Goal: Information Seeking & Learning: Learn about a topic

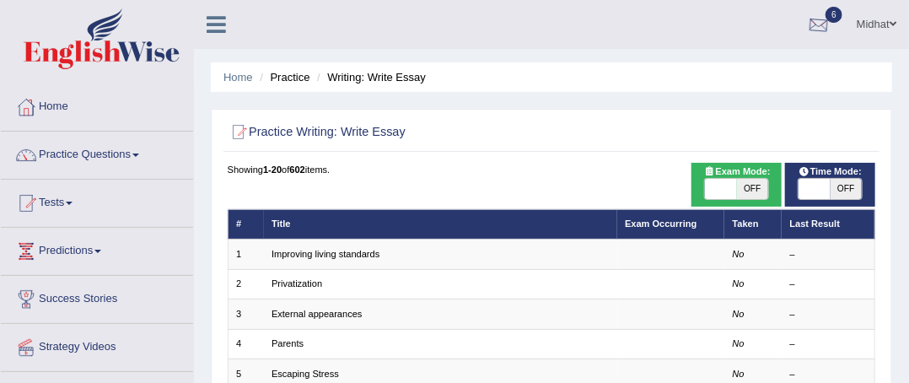
click at [811, 13] on div at bounding box center [818, 25] width 25 height 25
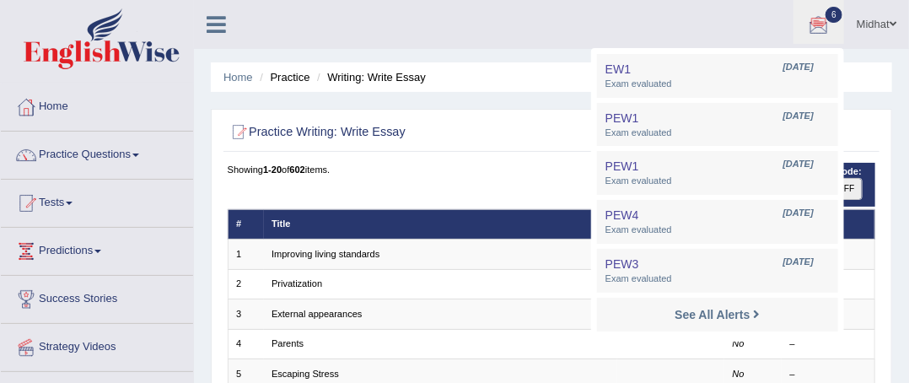
click at [700, 3] on ul "Midhat Toggle navigation Username: midhat Access Type: Online Subscription: Dia…" at bounding box center [658, 24] width 501 height 48
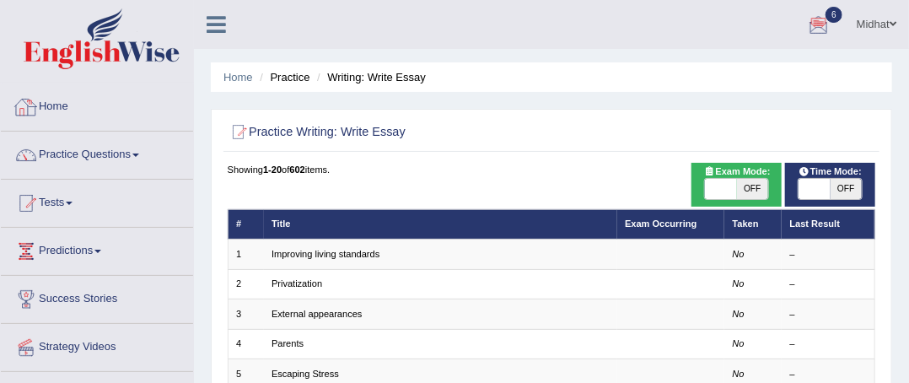
click at [45, 110] on link "Home" at bounding box center [97, 104] width 192 height 42
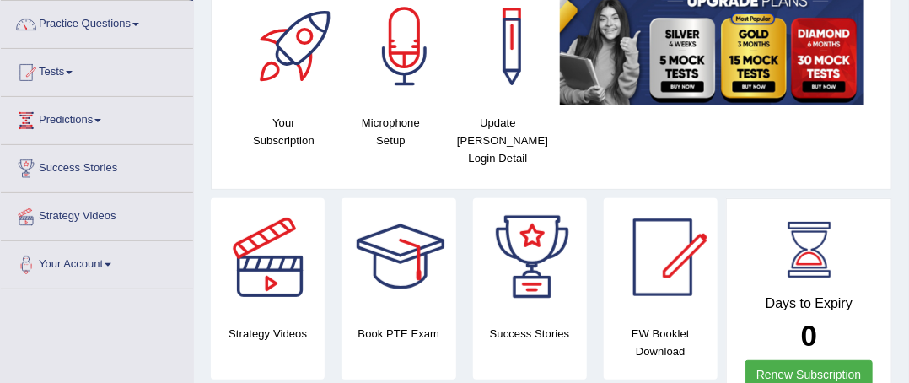
scroll to position [121, 0]
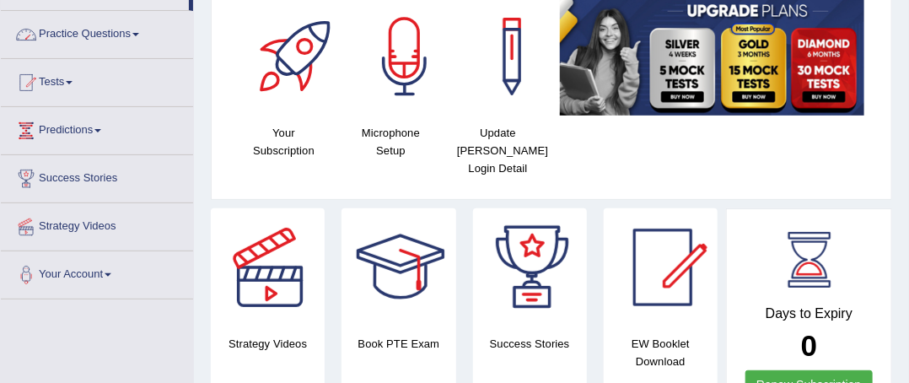
click at [71, 14] on link "Practice Questions" at bounding box center [97, 32] width 192 height 42
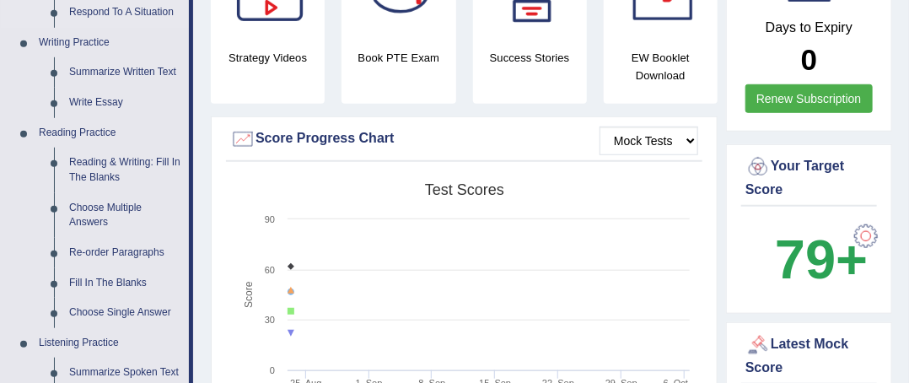
scroll to position [409, 0]
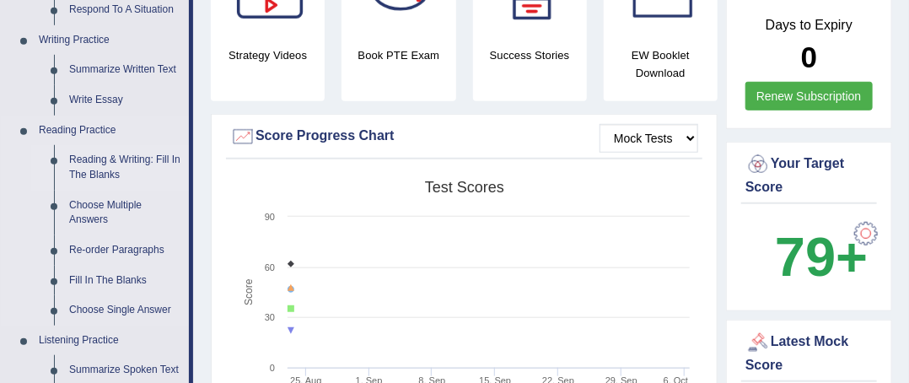
click at [121, 162] on link "Reading & Writing: Fill In The Blanks" at bounding box center [125, 167] width 127 height 45
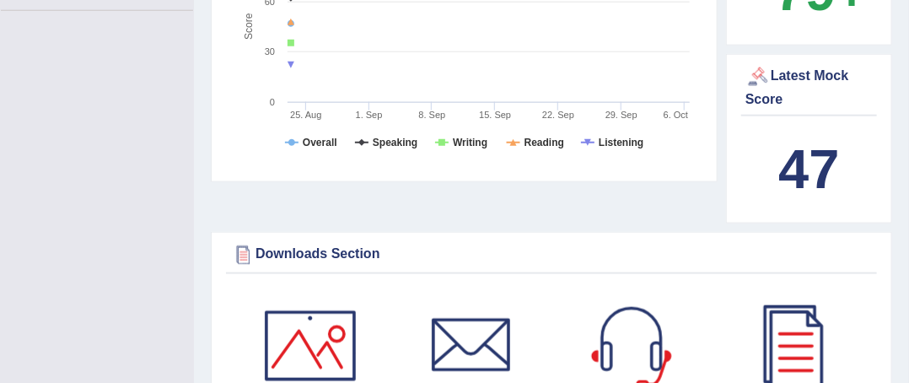
scroll to position [1302, 0]
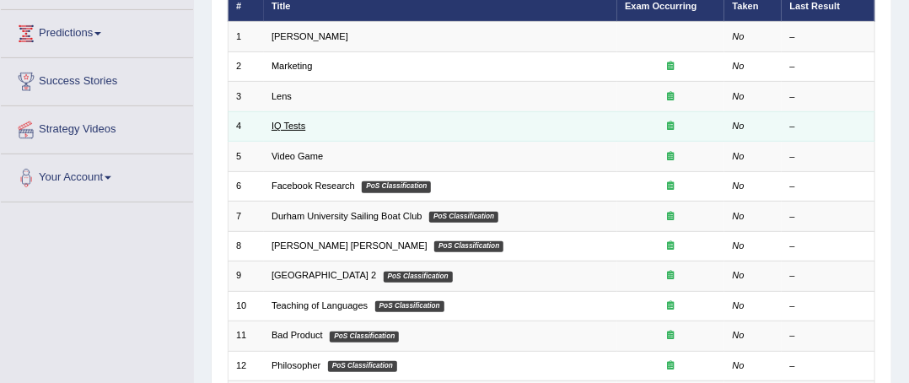
click at [288, 124] on link "IQ Tests" at bounding box center [289, 126] width 34 height 10
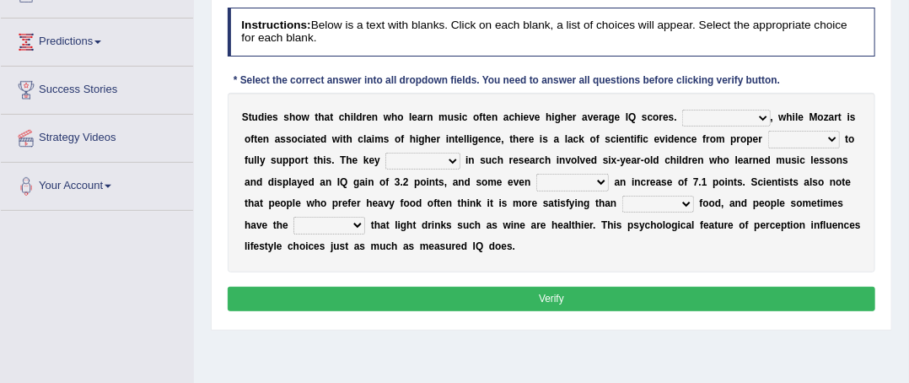
click at [734, 111] on select "However Therefore Consequently While" at bounding box center [726, 118] width 88 height 17
select select "However"
click at [682, 110] on select "However Therefore Consequently While" at bounding box center [726, 118] width 88 height 17
click at [729, 121] on select "However Therefore Consequently While" at bounding box center [726, 118] width 88 height 17
click at [729, 122] on select "However Therefore Consequently While" at bounding box center [726, 118] width 88 height 17
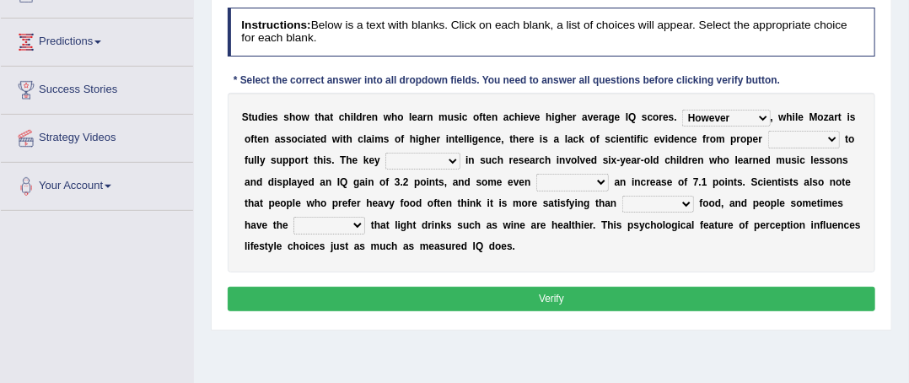
click at [787, 144] on select "test tests testing tested" at bounding box center [804, 139] width 72 height 17
select select "tests"
click at [768, 131] on select "test tests testing tested" at bounding box center [804, 139] width 72 height 17
click at [799, 143] on select "test tests testing tested" at bounding box center [804, 139] width 72 height 17
click at [768, 131] on select "test tests testing tested" at bounding box center [804, 139] width 72 height 17
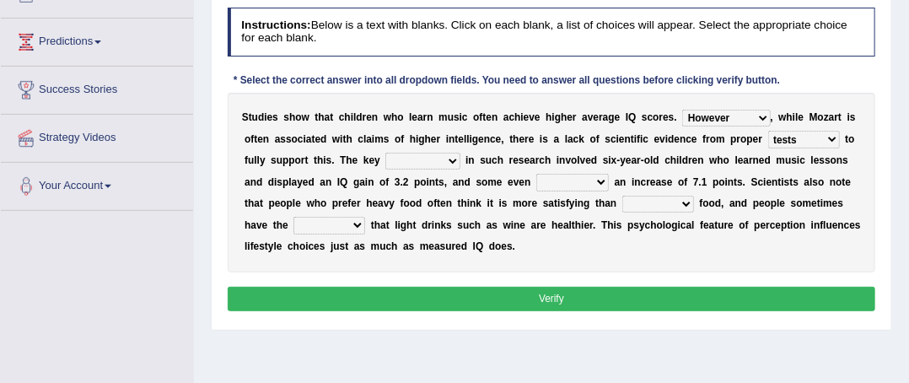
click at [414, 159] on select "process goal implication odd" at bounding box center [422, 161] width 74 height 17
select select "process"
click at [385, 153] on select "process goal implication odd" at bounding box center [422, 161] width 74 height 17
click at [591, 182] on select "exhibited taught learned threatened" at bounding box center [572, 182] width 73 height 17
select select "exhibited"
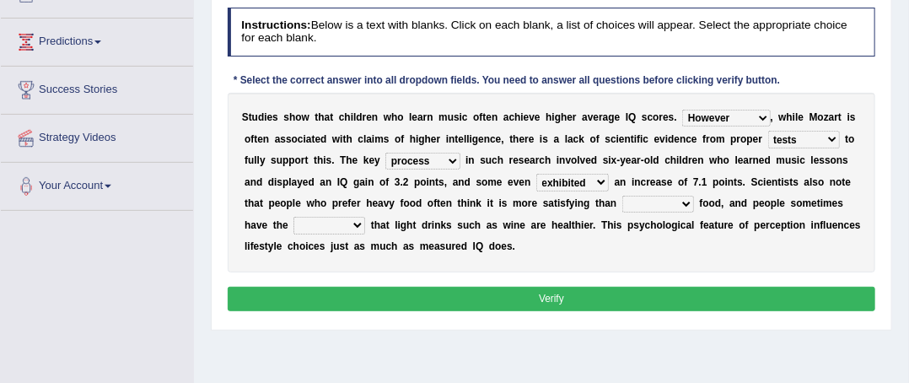
click at [536, 174] on select "exhibited taught learned threatened" at bounding box center [572, 182] width 73 height 17
click at [638, 210] on select "choosy lighter cushiony spooky" at bounding box center [658, 204] width 72 height 17
select select "choosy"
click at [622, 196] on select "choosy lighter cushiony spooky" at bounding box center [658, 204] width 72 height 17
click at [634, 200] on select "choosy lighter cushiony spooky" at bounding box center [658, 204] width 72 height 17
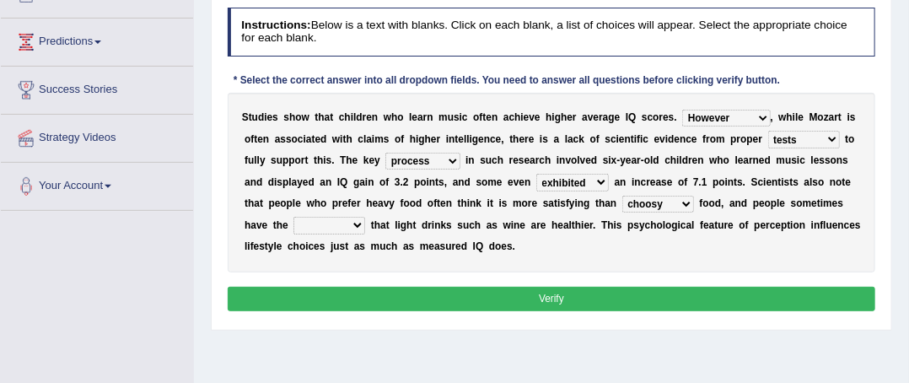
click at [634, 200] on select "choosy lighter cushiony spooky" at bounding box center [658, 204] width 72 height 17
click at [311, 222] on select "illusion sight anecdote intention" at bounding box center [329, 225] width 72 height 17
select select "illusion"
click at [293, 217] on select "illusion sight anecdote intention" at bounding box center [329, 225] width 72 height 17
click at [318, 228] on select "illusion sight anecdote intention" at bounding box center [329, 225] width 72 height 17
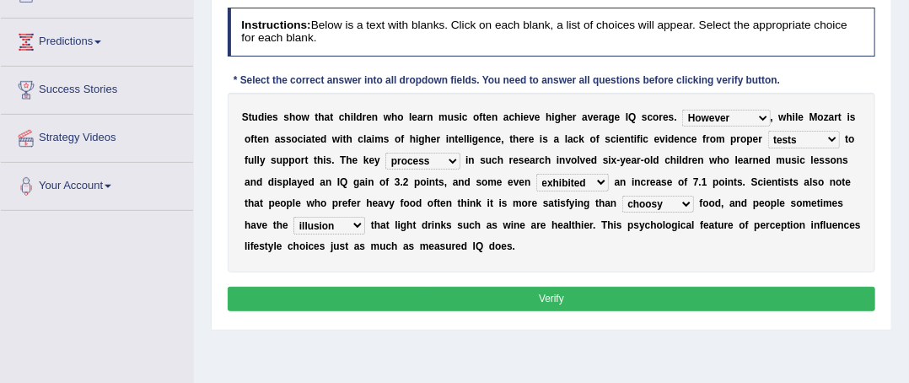
click at [318, 228] on select "illusion sight anecdote intention" at bounding box center [329, 225] width 72 height 17
click at [380, 304] on button "Verify" at bounding box center [552, 299] width 648 height 24
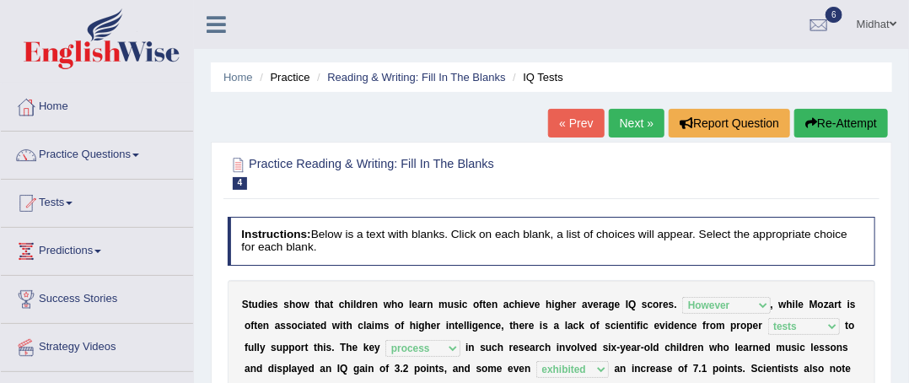
click at [632, 131] on link "Next »" at bounding box center [637, 123] width 56 height 29
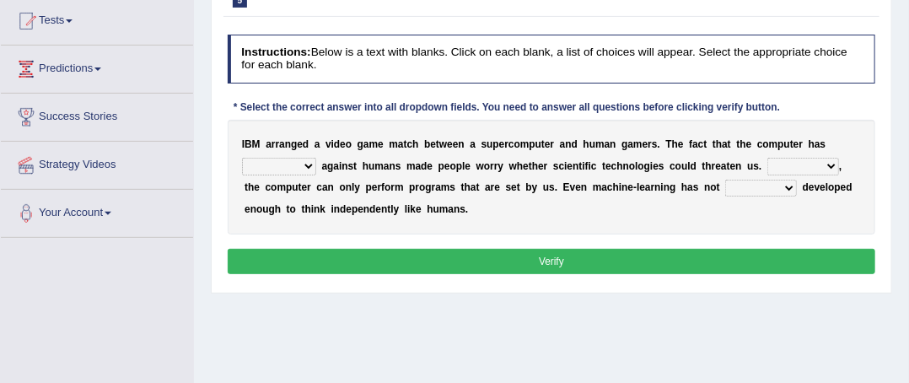
scroll to position [179, 0]
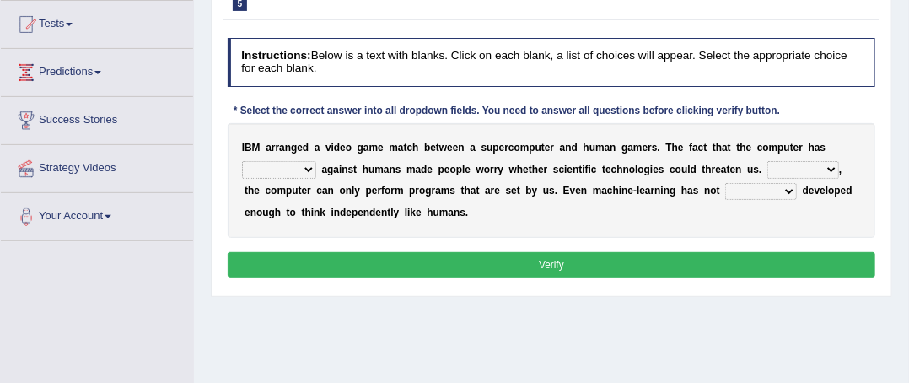
click at [309, 164] on select "competed fought acted challenged" at bounding box center [279, 169] width 74 height 17
select select "competed"
click at [242, 161] on select "competed fought acted challenged" at bounding box center [279, 169] width 74 height 17
click at [789, 172] on select "Moreover However Thus So" at bounding box center [803, 169] width 72 height 17
select select "However"
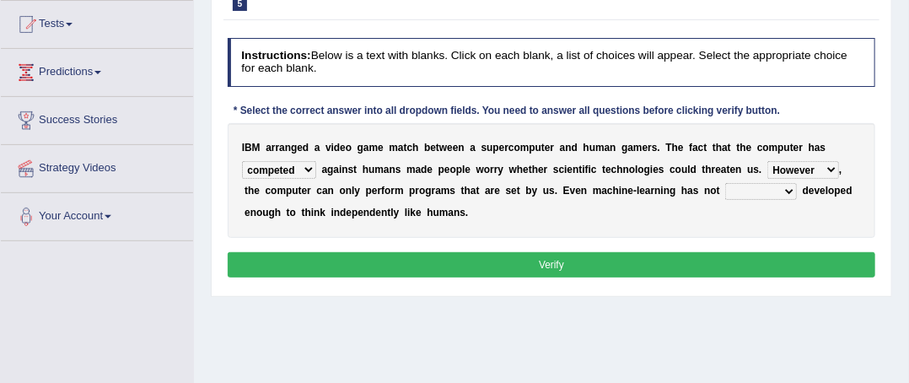
click at [767, 161] on select "Moreover However Thus So" at bounding box center [803, 169] width 72 height 17
click at [785, 195] on select "yet still only just" at bounding box center [761, 191] width 72 height 17
select select "yet"
click at [725, 183] on select "yet still only just" at bounding box center [761, 191] width 72 height 17
click at [648, 259] on button "Verify" at bounding box center [552, 264] width 648 height 24
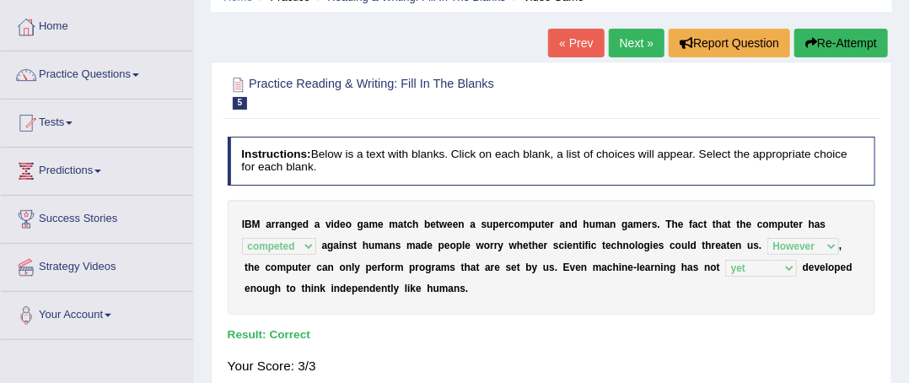
scroll to position [74, 0]
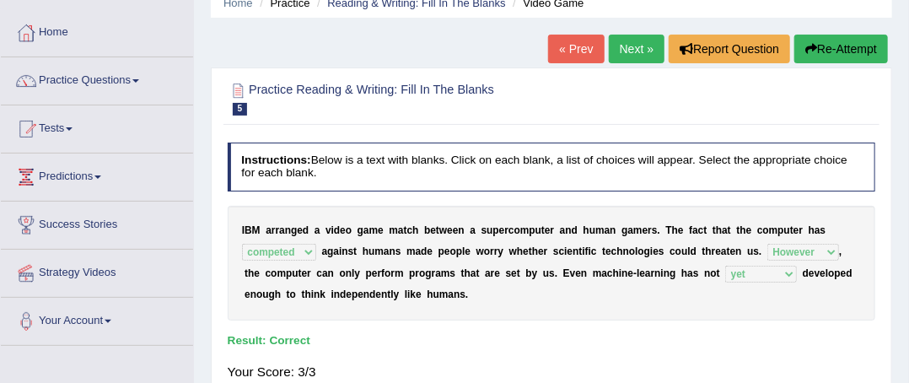
click at [650, 47] on link "Next »" at bounding box center [637, 49] width 56 height 29
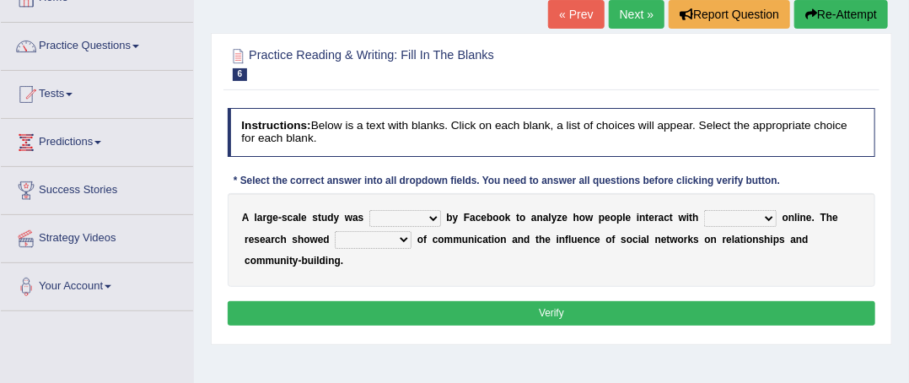
scroll to position [116, 0]
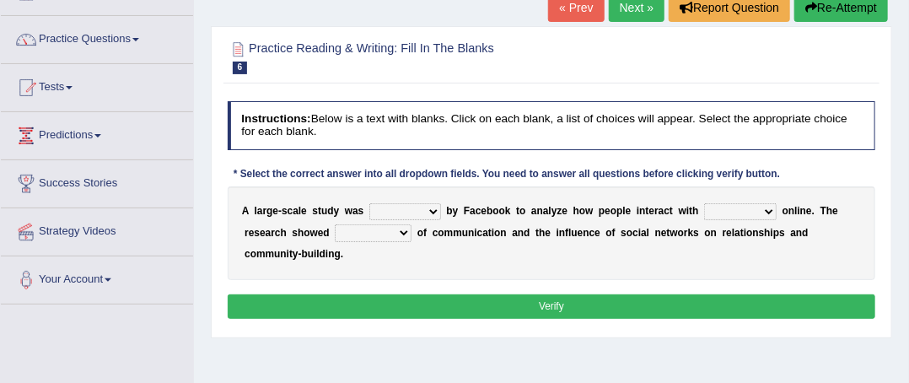
click at [438, 207] on select "surveyed had asked made" at bounding box center [405, 211] width 72 height 17
select select "surveyed"
click at [369, 203] on select "surveyed had asked made" at bounding box center [405, 211] width 72 height 17
click at [405, 216] on select "surveyed had asked made" at bounding box center [405, 211] width 72 height 17
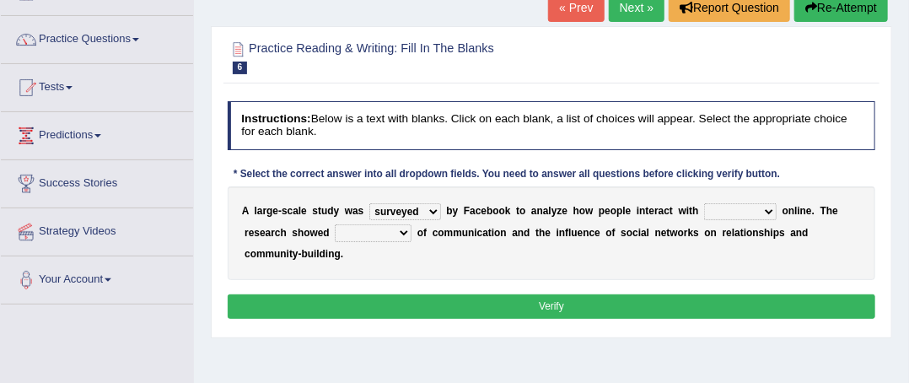
click at [718, 209] on select "together all each other another" at bounding box center [740, 211] width 73 height 17
select select "each other"
click at [704, 203] on select "together all each other another" at bounding box center [740, 211] width 73 height 17
click at [725, 284] on div "Instructions: Below is a text with blanks. Click on each blank, a list of choic…" at bounding box center [550, 212] width 655 height 236
click at [382, 234] on select "advantages standards fellowships patterns" at bounding box center [373, 232] width 77 height 17
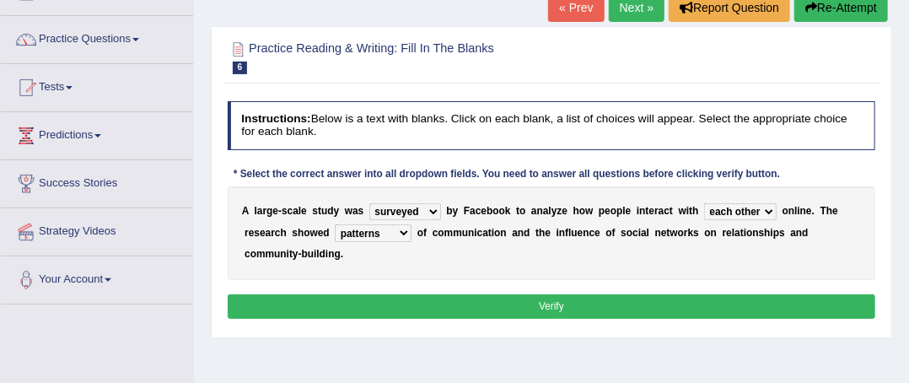
click at [335, 224] on select "advantages standards fellowships patterns" at bounding box center [373, 232] width 77 height 17
click at [358, 325] on div "Instructions: Below is a text with blanks. Click on each blank, a list of choic…" at bounding box center [550, 212] width 655 height 236
click at [405, 230] on select "advantages standards fellowships patterns" at bounding box center [373, 232] width 77 height 17
select select "advantages"
click at [335, 224] on select "advantages standards fellowships patterns" at bounding box center [373, 232] width 77 height 17
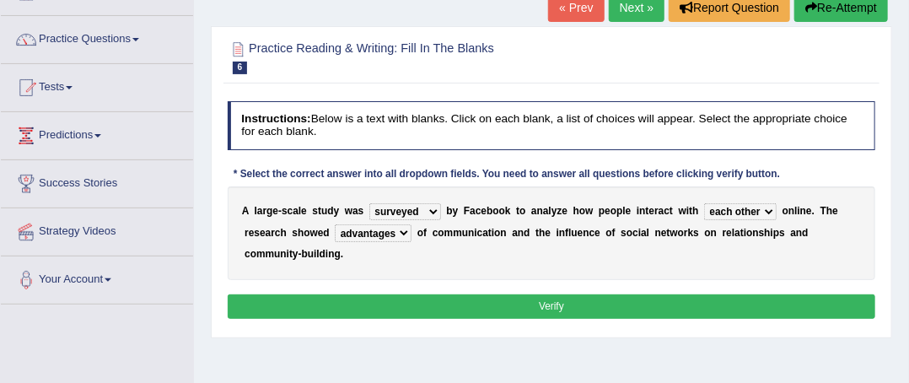
click at [360, 302] on button "Verify" at bounding box center [552, 306] width 648 height 24
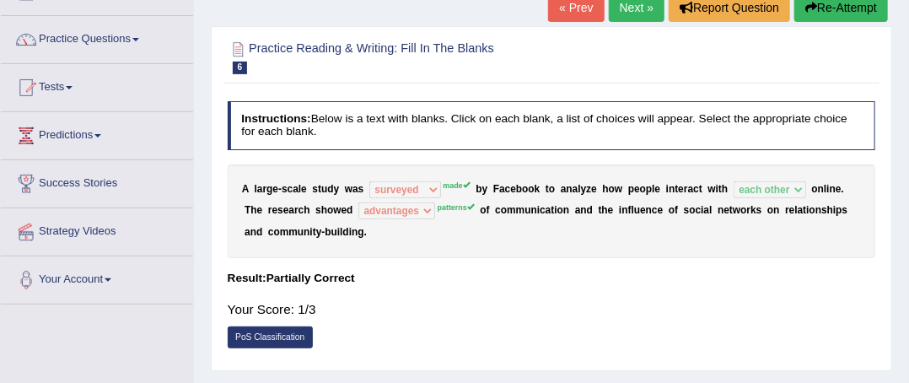
click at [609, 8] on link "Next »" at bounding box center [637, 7] width 56 height 29
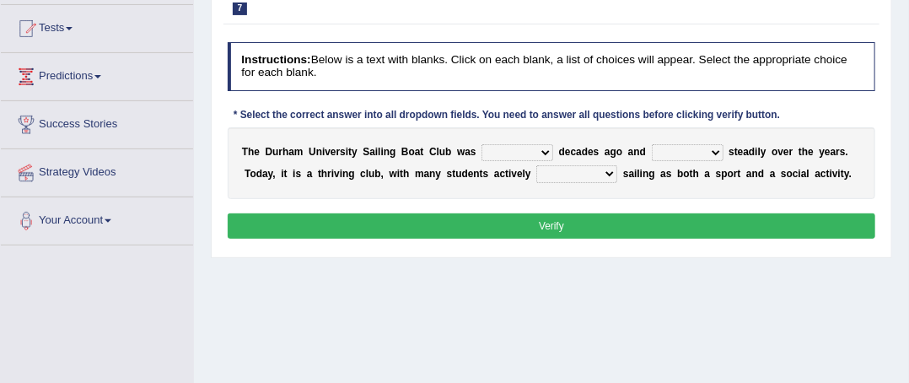
scroll to position [175, 0]
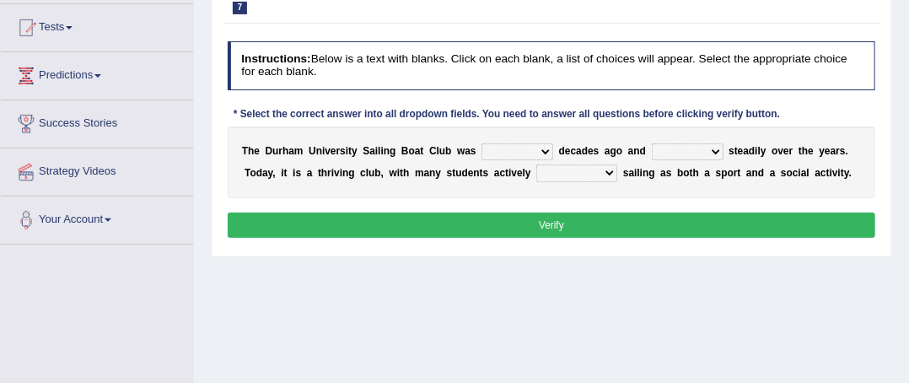
click at [540, 138] on div "T h e D u r h a m U n i v e r s i t y S a i l i n g B o a t C l u b w a s found…" at bounding box center [552, 162] width 648 height 72
click at [535, 148] on select "found fund founded find" at bounding box center [517, 151] width 72 height 17
click at [526, 125] on div "Instructions: Below is a text with blanks. Click on each blank, a list of choic…" at bounding box center [550, 142] width 655 height 214
click at [491, 143] on select "found fund founded find" at bounding box center [517, 151] width 72 height 17
select select "founded"
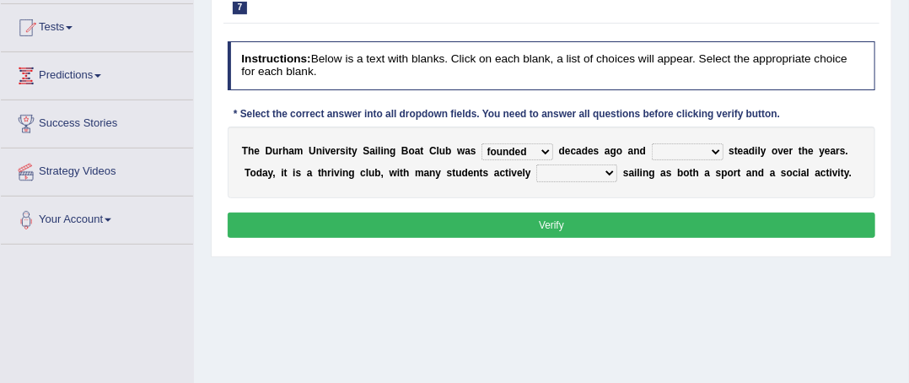
click at [481, 143] on select "found fund founded find" at bounding box center [517, 151] width 72 height 17
click at [663, 139] on div "T h e D u r h a m U n i v e r s i t y S a i l i n g B o a t C l u b w a s found…" at bounding box center [552, 162] width 648 height 72
click at [665, 145] on select "grow growing has grown grown" at bounding box center [688, 151] width 72 height 17
select select "has grown"
click at [652, 143] on select "grow growing has grown grown" at bounding box center [688, 151] width 72 height 17
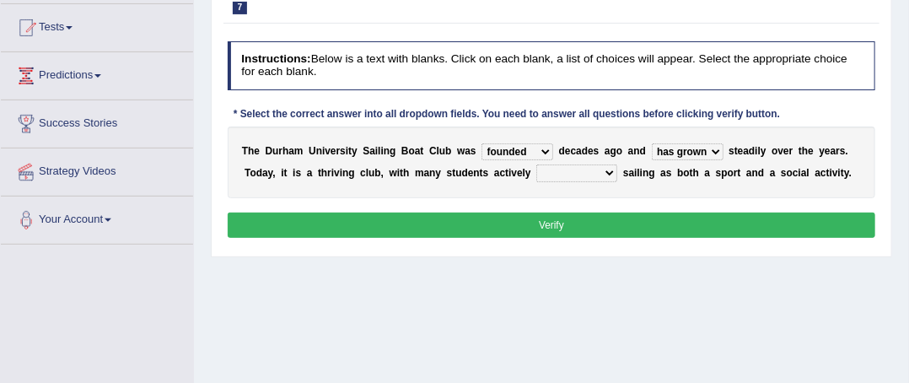
click at [575, 170] on select "enjoy enjoyed are enjoying enjoying" at bounding box center [576, 172] width 81 height 17
select select "enjoying"
click at [536, 164] on select "enjoy enjoyed are enjoying enjoying" at bounding box center [576, 172] width 81 height 17
click at [640, 229] on button "Verify" at bounding box center [552, 225] width 648 height 24
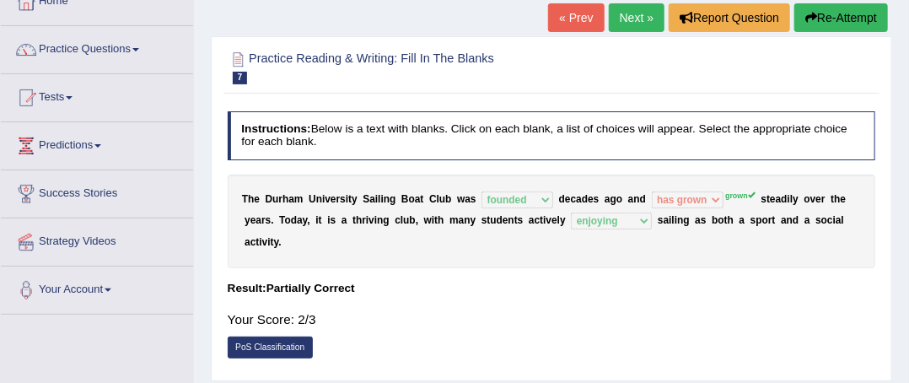
scroll to position [99, 0]
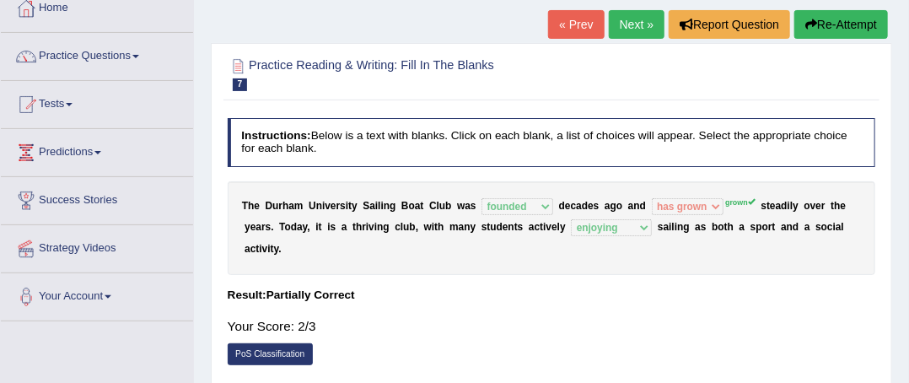
click at [650, 19] on link "Next »" at bounding box center [637, 24] width 56 height 29
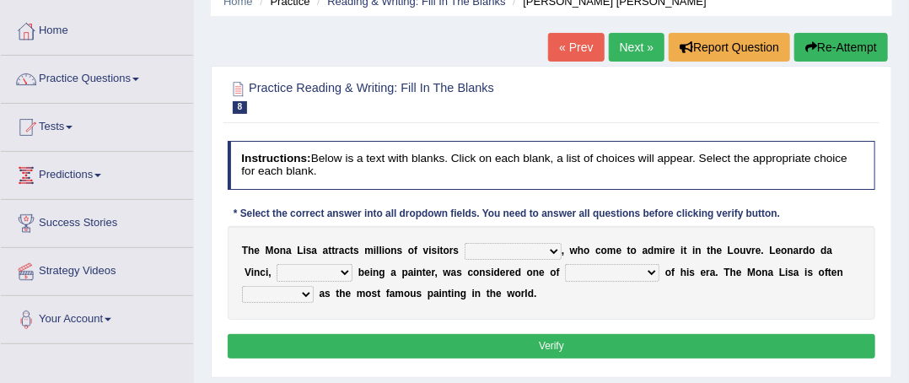
click at [541, 245] on select "around the year the all year all year round per year" at bounding box center [513, 251] width 97 height 17
select select "all year round"
click at [465, 243] on select "around the year the all year all year round per year" at bounding box center [513, 251] width 97 height 17
click at [329, 275] on select "rather than as much as as well as as long as" at bounding box center [315, 272] width 76 height 17
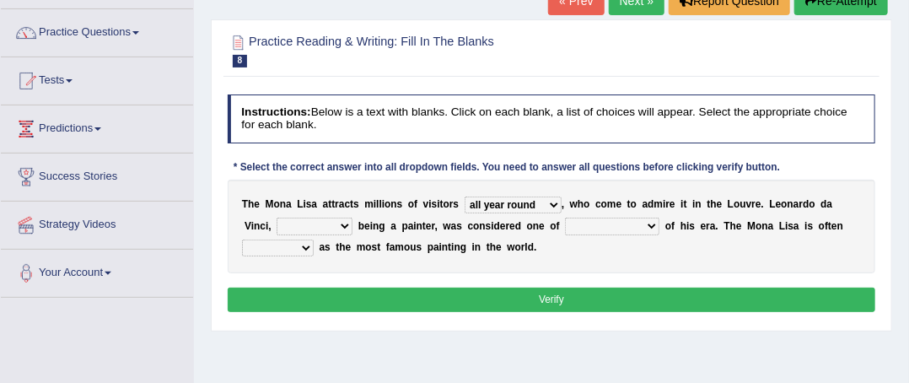
scroll to position [127, 0]
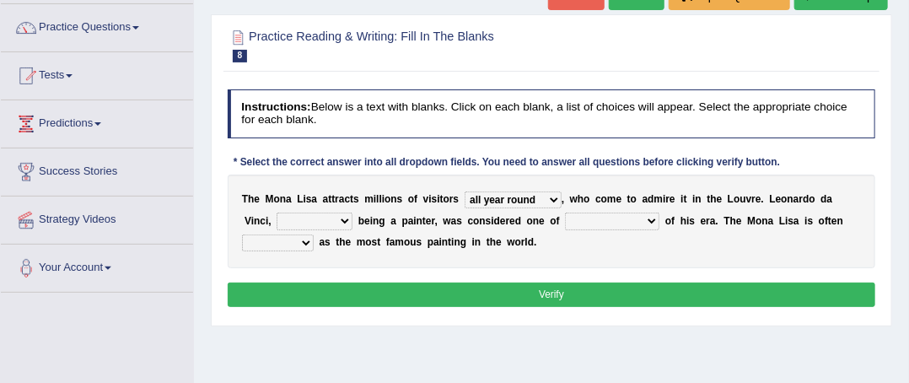
click at [337, 225] on select "rather than as much as as well as as long as" at bounding box center [315, 221] width 76 height 17
select select "as well as"
click at [277, 213] on select "rather than as much as as well as as long as" at bounding box center [315, 221] width 76 height 17
click at [598, 220] on select "better artists artist the better artist the best artists" at bounding box center [612, 221] width 94 height 17
select select "the best artists"
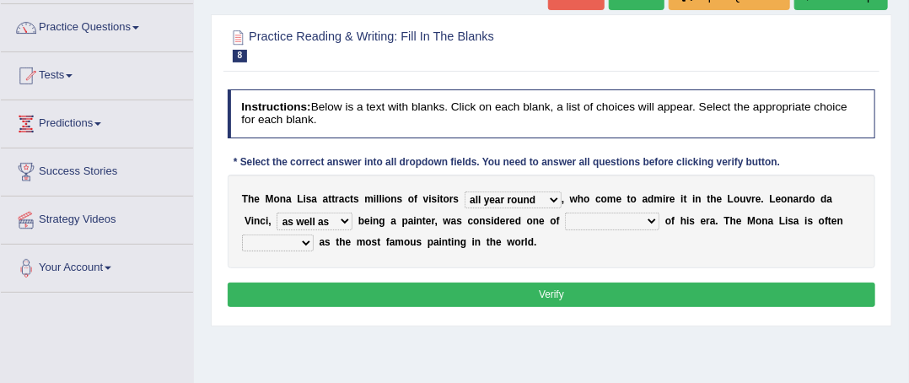
click at [565, 213] on select "better artists artist the better artist the best artists" at bounding box center [612, 221] width 94 height 17
click at [290, 250] on select "classified suggested predicted described" at bounding box center [278, 242] width 72 height 17
select select "classified"
click at [242, 234] on select "classified suggested predicted described" at bounding box center [278, 242] width 72 height 17
click at [310, 282] on button "Verify" at bounding box center [552, 294] width 648 height 24
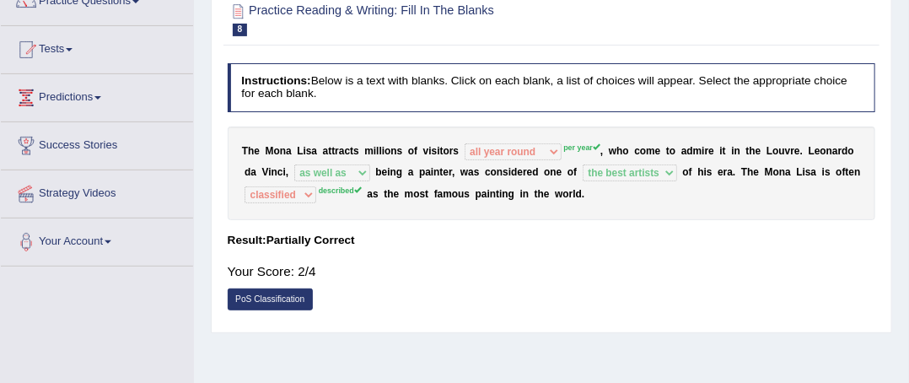
scroll to position [0, 0]
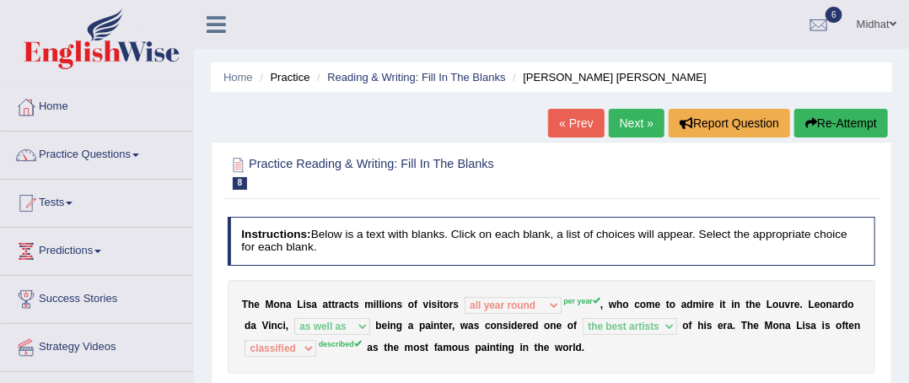
click at [638, 121] on link "Next »" at bounding box center [637, 123] width 56 height 29
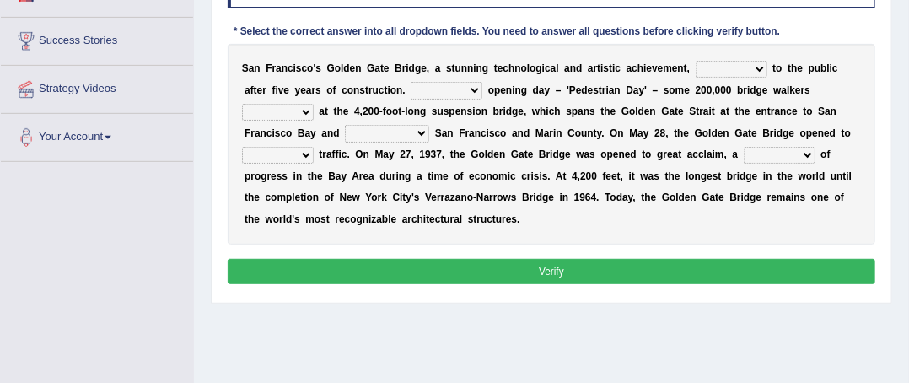
click at [698, 66] on select "opens closes appears equals" at bounding box center [732, 69] width 72 height 17
select select "opens"
click at [696, 61] on select "opens closes appears equals" at bounding box center [732, 69] width 72 height 17
click at [459, 86] on select "On During Since When" at bounding box center [447, 90] width 72 height 17
select select "On"
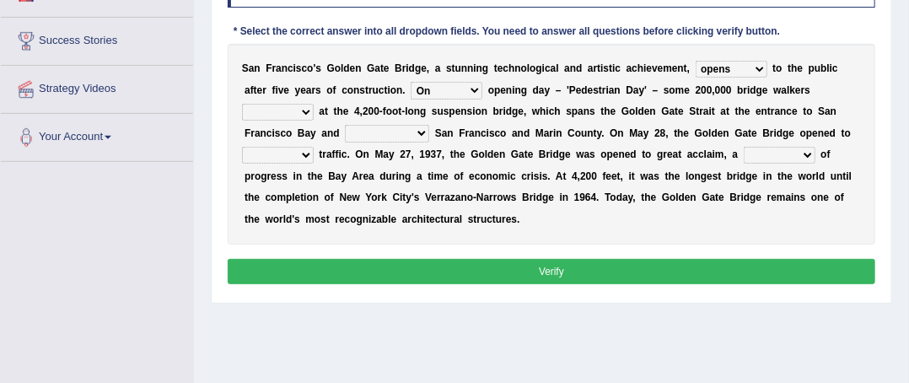
click at [411, 82] on select "On During Since When" at bounding box center [447, 90] width 72 height 17
click at [459, 127] on b "F" at bounding box center [462, 133] width 6 height 12
click at [299, 120] on select "stationed looked marveled laughed" at bounding box center [278, 112] width 72 height 17
select select "stationed"
click at [242, 104] on select "stationed looked marveled laughed" at bounding box center [278, 112] width 72 height 17
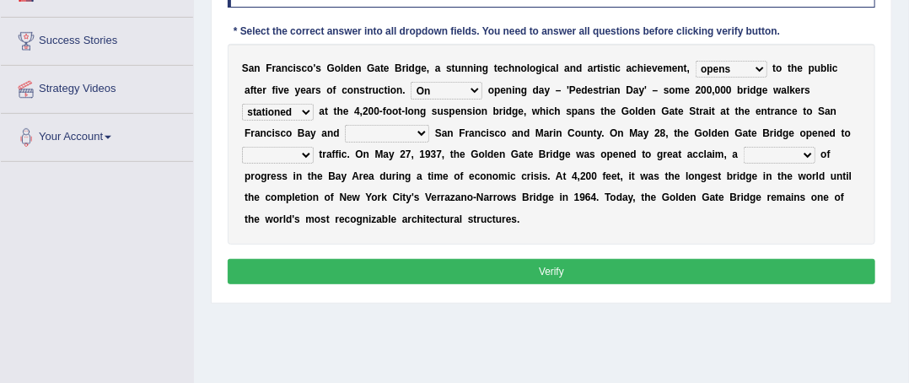
click at [422, 138] on select "separates connects channels differentiates" at bounding box center [387, 133] width 84 height 17
select select "connects"
click at [345, 125] on select "separates connects channels differentiates" at bounding box center [387, 133] width 84 height 17
click at [297, 162] on select "aquatic vehicular airborne watertight" at bounding box center [278, 155] width 72 height 17
select select "vehicular"
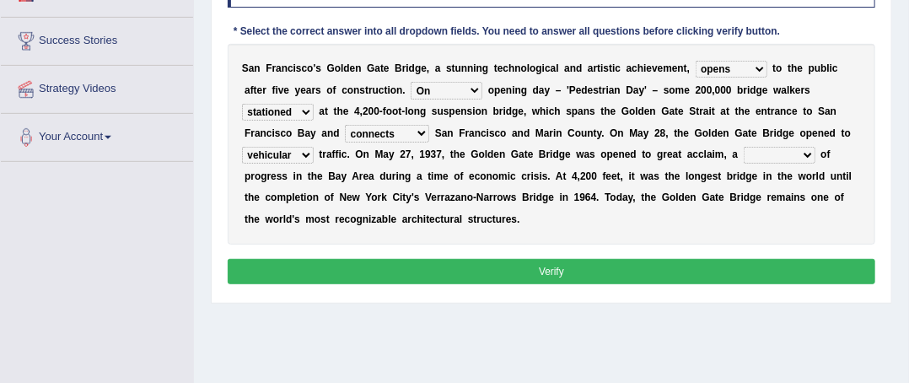
click at [242, 147] on select "aquatic vehicular airborne watertight" at bounding box center [278, 155] width 72 height 17
click at [766, 147] on select "denial symbol technique yield" at bounding box center [780, 155] width 72 height 17
select select "symbol"
click at [744, 147] on select "denial symbol technique yield" at bounding box center [780, 155] width 72 height 17
click at [533, 269] on button "Verify" at bounding box center [552, 271] width 648 height 24
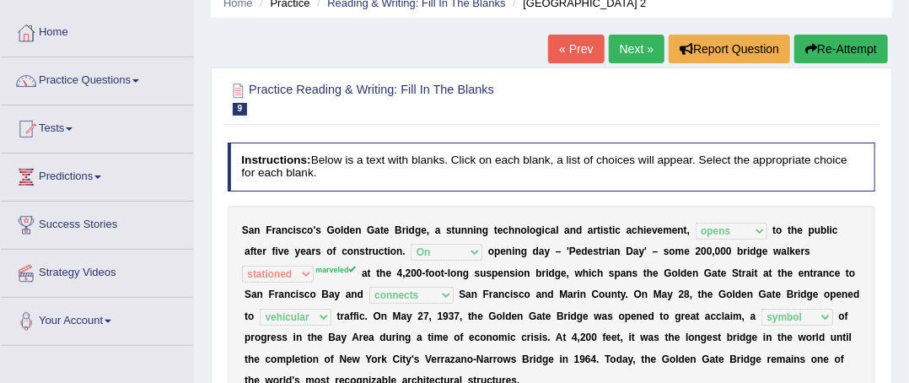
scroll to position [78, 0]
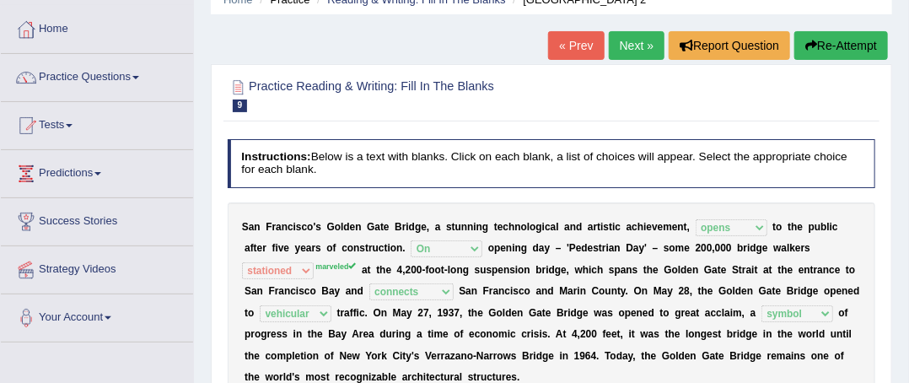
click at [609, 36] on link "Next »" at bounding box center [637, 45] width 56 height 29
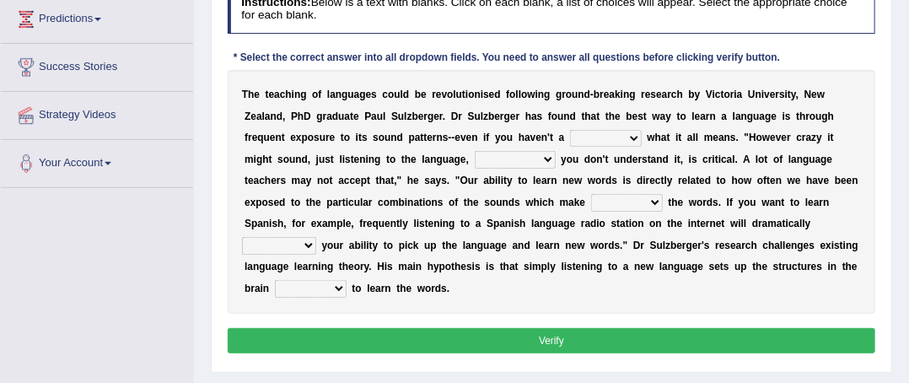
scroll to position [239, 0]
